Goal: Find specific page/section

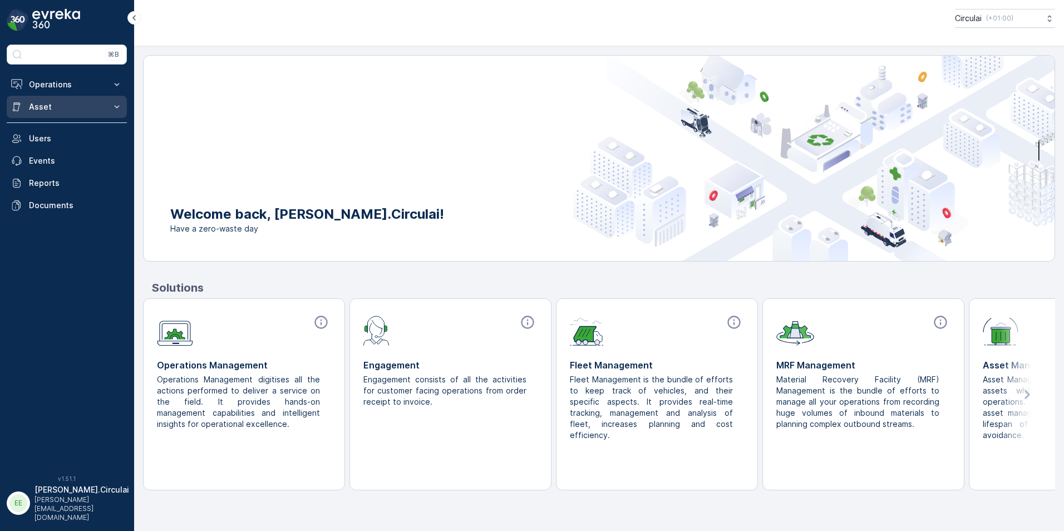
click at [112, 101] on button "Asset" at bounding box center [67, 107] width 120 height 22
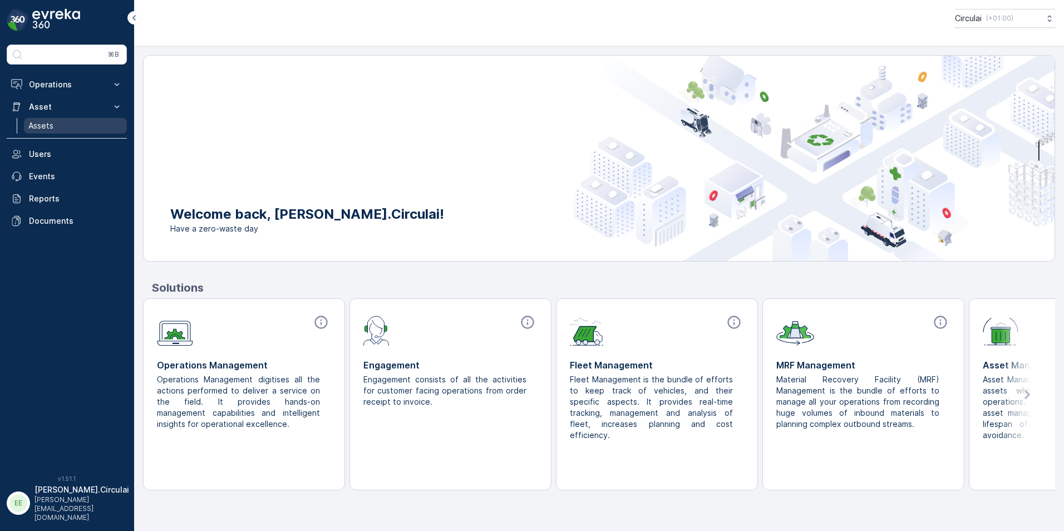
click at [70, 119] on link "Assets" at bounding box center [75, 126] width 103 height 16
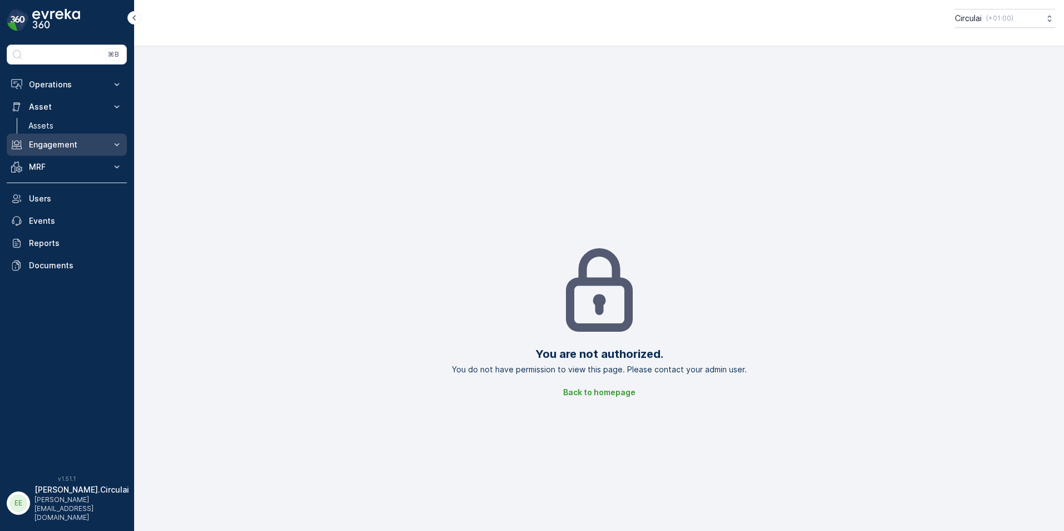
click at [83, 149] on p "Engagement" at bounding box center [67, 144] width 76 height 11
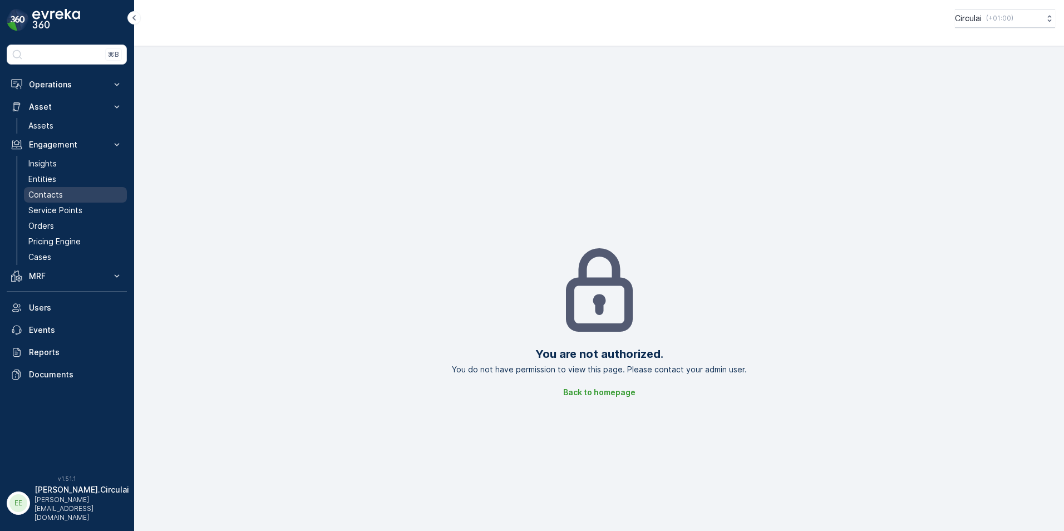
click at [58, 192] on p "Contacts" at bounding box center [45, 194] width 35 height 11
